Goal: Check status: Check status

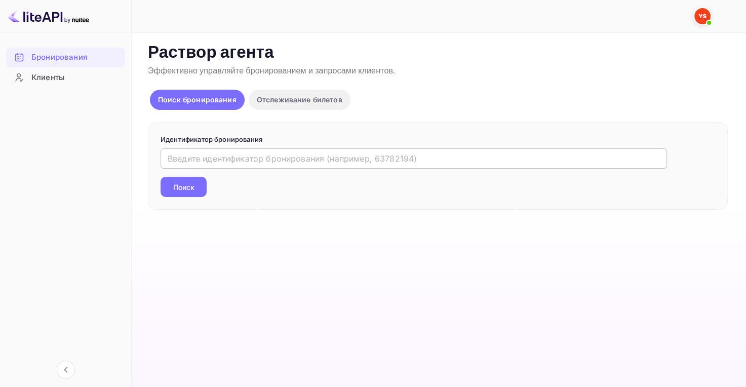
click at [309, 164] on input "text" at bounding box center [414, 158] width 507 height 20
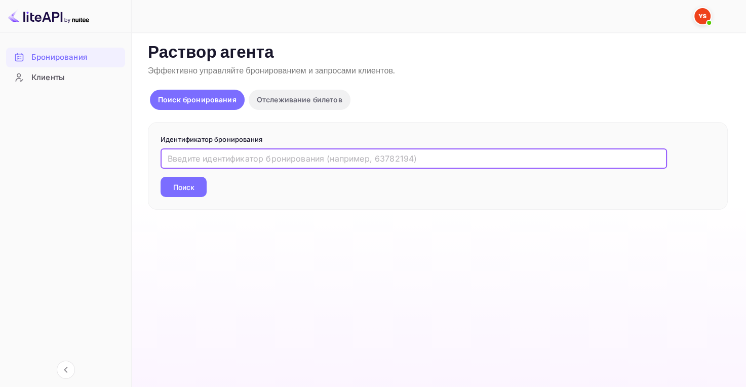
paste input "10004344"
type input "10004344"
click at [176, 180] on button "Поиск" at bounding box center [184, 187] width 46 height 20
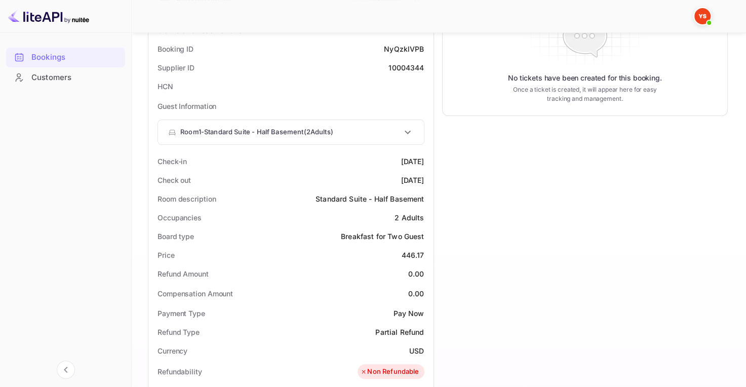
scroll to position [253, 0]
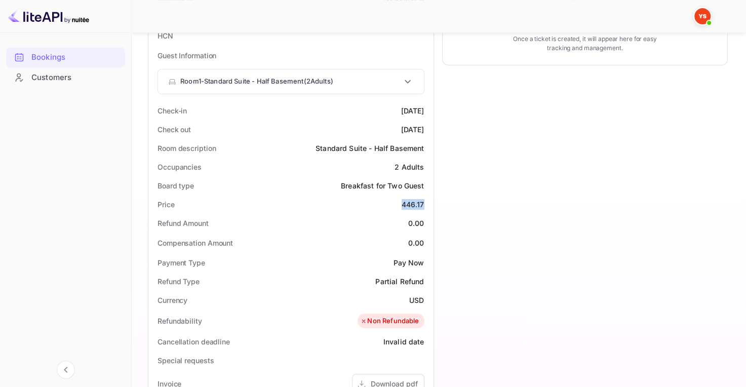
drag, startPoint x: 394, startPoint y: 204, endPoint x: 427, endPoint y: 202, distance: 32.5
click at [427, 202] on div "Price 446.17" at bounding box center [291, 204] width 277 height 19
copy div "446.17"
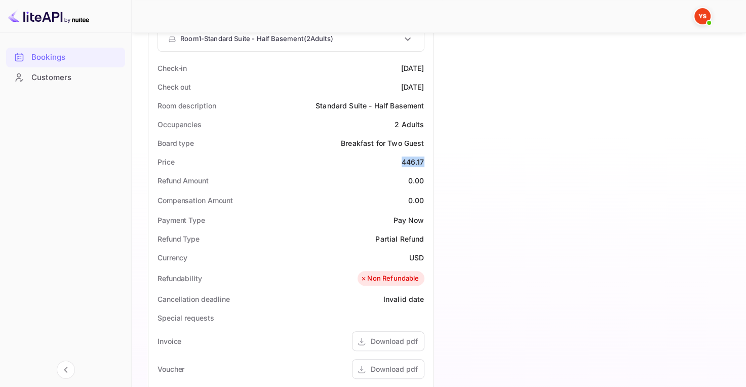
scroll to position [355, 0]
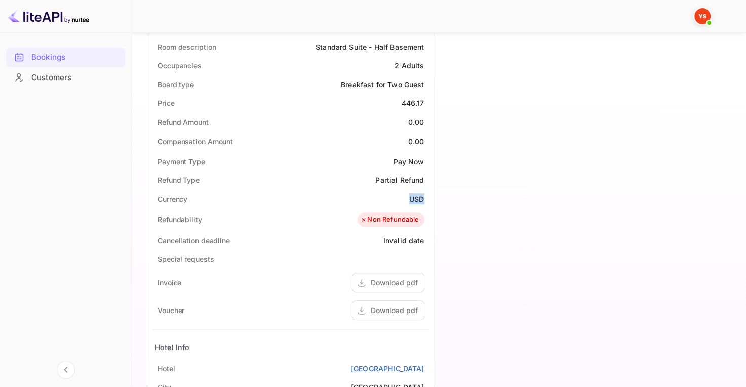
drag, startPoint x: 409, startPoint y: 196, endPoint x: 422, endPoint y: 200, distance: 13.3
click at [422, 200] on ya-tr-span "USD" at bounding box center [416, 199] width 15 height 9
copy ya-tr-span "USD"
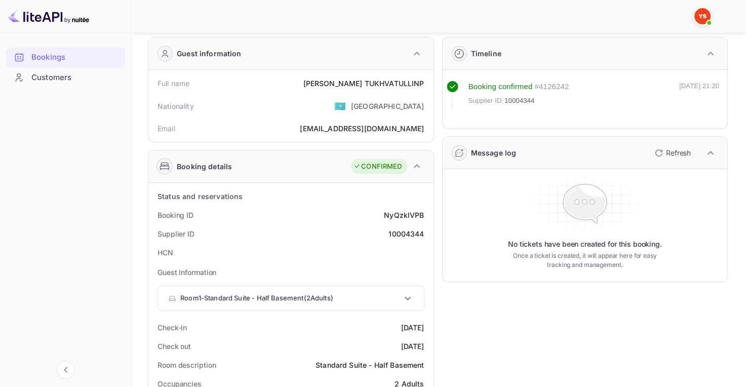
scroll to position [0, 0]
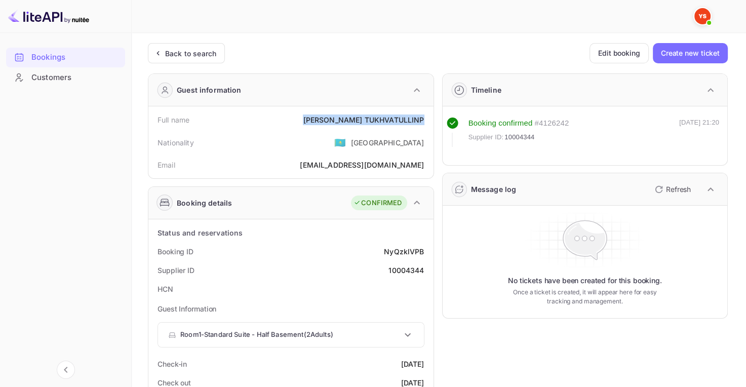
drag, startPoint x: 339, startPoint y: 119, endPoint x: 426, endPoint y: 109, distance: 87.2
click at [426, 109] on div "Full name [PERSON_NAME] Nationality 🇰🇿 [DEMOGRAPHIC_DATA] Email [EMAIL_ADDRESS]…" at bounding box center [290, 142] width 285 height 72
copy div "[PERSON_NAME] TUKHVATULLINP"
